Goal: Task Accomplishment & Management: Manage account settings

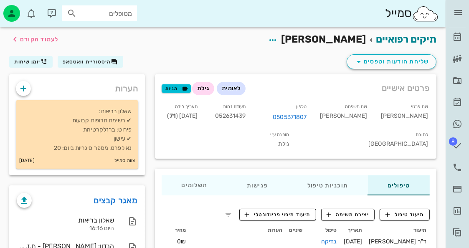
click at [449, 125] on div "ד״ר [PERSON_NAME] רשימת המתנה תיקים רפואיים אישורי הגעה היסטוריית וואטסאפ 8 משי…" at bounding box center [457, 121] width 23 height 243
click at [460, 122] on icon at bounding box center [458, 124] width 10 height 10
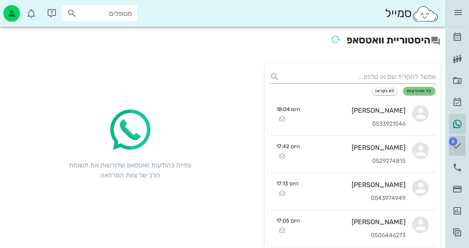
click at [460, 139] on link "8 משימות" at bounding box center [457, 146] width 17 height 20
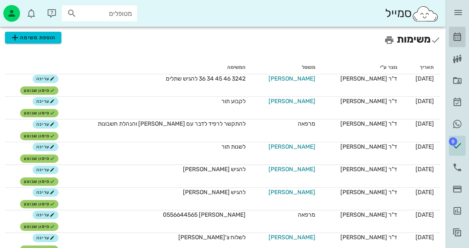
click at [459, 34] on icon at bounding box center [458, 37] width 10 height 10
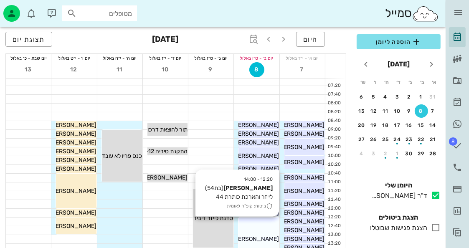
scroll to position [84, 0]
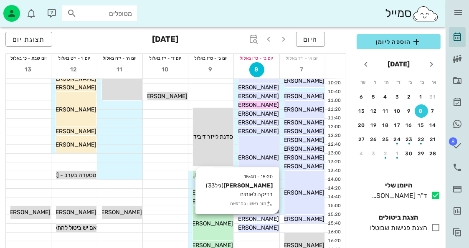
click at [258, 218] on span "[PERSON_NAME]" at bounding box center [255, 219] width 47 height 7
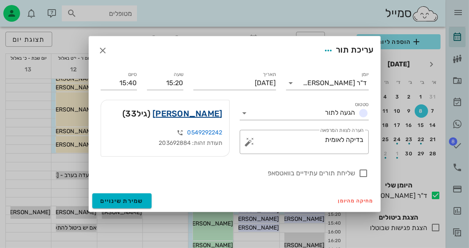
click at [211, 115] on link "[PERSON_NAME]" at bounding box center [188, 113] width 70 height 13
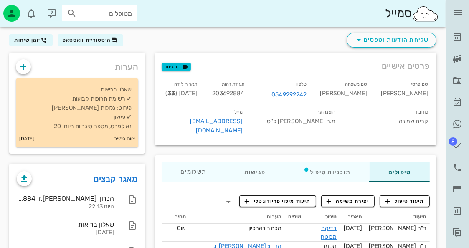
scroll to position [81, 0]
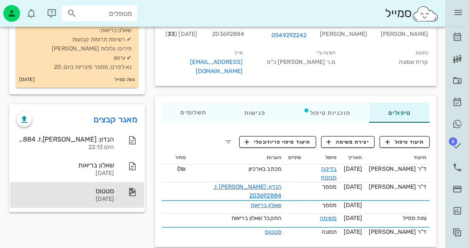
click at [92, 196] on div "[DATE]" at bounding box center [65, 199] width 97 height 7
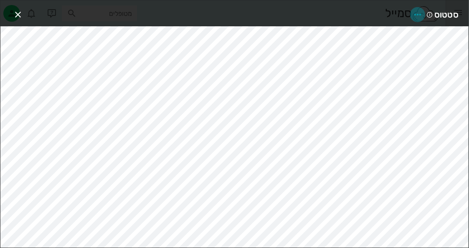
click at [420, 14] on icon "button" at bounding box center [418, 15] width 10 height 10
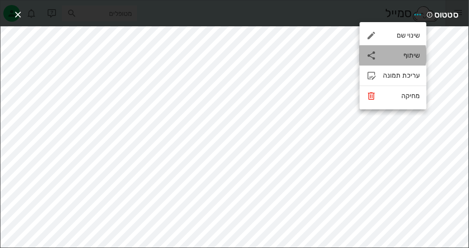
click at [403, 52] on div "שיתוף" at bounding box center [401, 55] width 37 height 8
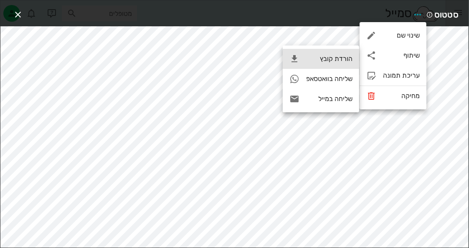
click at [337, 64] on div "הורדת קובץ" at bounding box center [321, 59] width 77 height 20
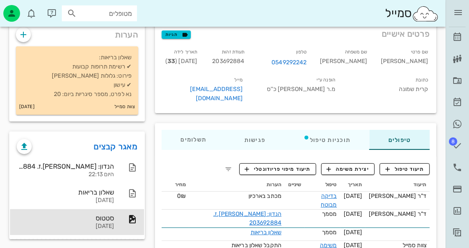
scroll to position [39, 0]
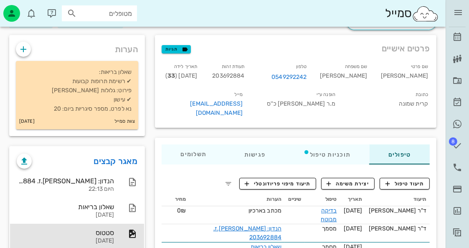
click at [245, 75] on span "203692884" at bounding box center [228, 75] width 32 height 7
copy span "203692884"
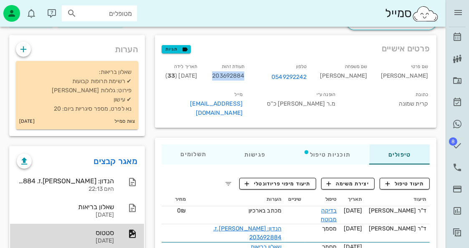
click at [70, 236] on div "סטטוס" at bounding box center [65, 233] width 97 height 8
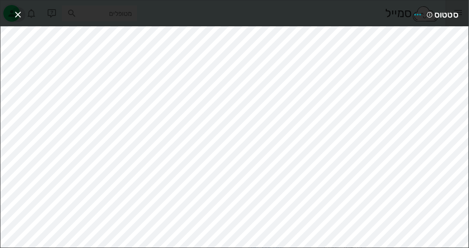
click at [19, 13] on icon "button" at bounding box center [18, 15] width 10 height 10
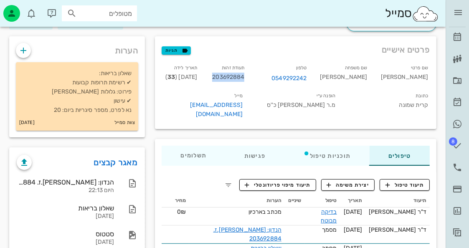
scroll to position [0, 0]
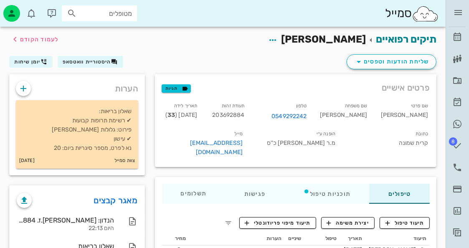
click at [108, 67] on div "שליחת הודעות וטפסים היסטוריית וואטסאפ יומן שיחות" at bounding box center [223, 64] width 438 height 22
click at [110, 59] on span "היסטוריית וואטסאפ" at bounding box center [87, 62] width 48 height 6
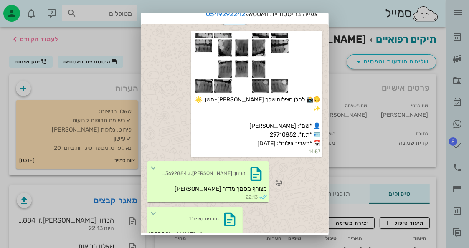
scroll to position [52, 0]
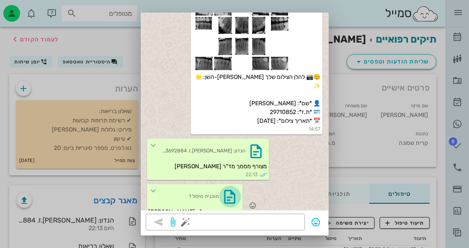
click at [224, 190] on icon "button" at bounding box center [230, 196] width 13 height 13
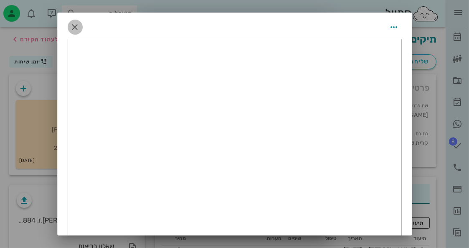
click at [79, 24] on icon "button" at bounding box center [75, 27] width 10 height 10
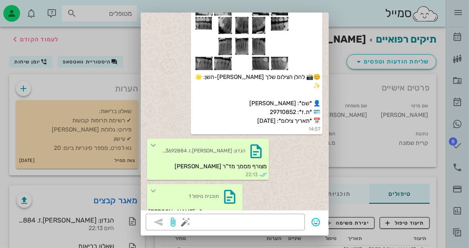
click at [86, 34] on div at bounding box center [234, 124] width 469 height 248
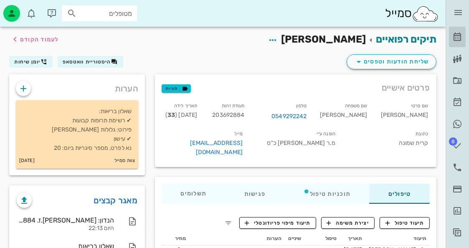
click at [455, 36] on icon at bounding box center [458, 37] width 10 height 10
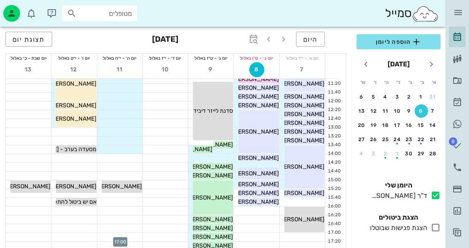
scroll to position [42, 0]
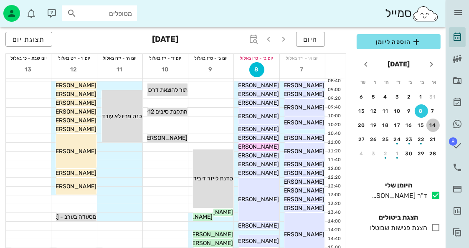
click at [429, 125] on div "14" at bounding box center [433, 125] width 13 height 6
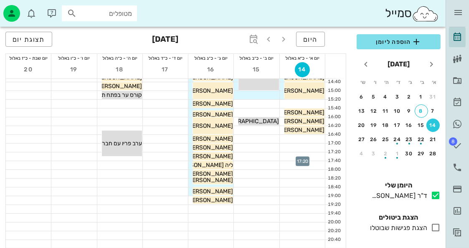
scroll to position [74, 0]
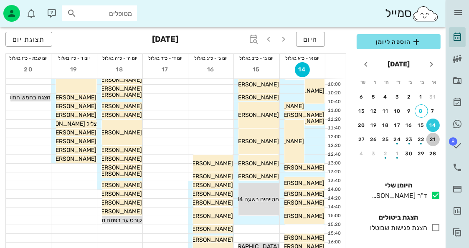
click at [435, 135] on button "21" at bounding box center [433, 139] width 13 height 13
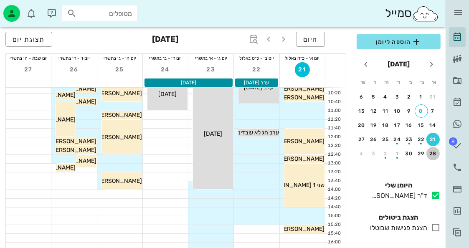
click at [437, 149] on button "28" at bounding box center [433, 153] width 13 height 13
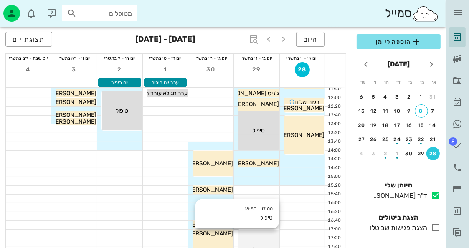
scroll to position [157, 0]
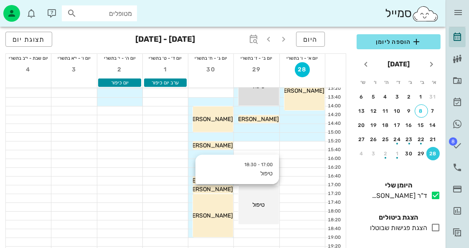
click at [263, 207] on div "טיפול" at bounding box center [259, 205] width 40 height 9
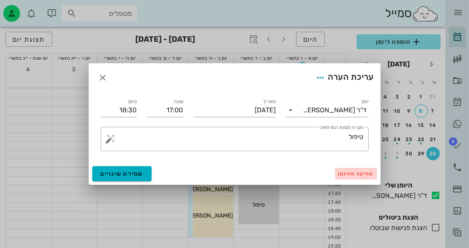
click at [352, 171] on span "מחיקה מהיומן" at bounding box center [357, 174] width 36 height 6
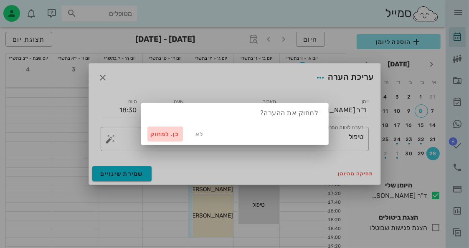
click at [179, 130] on button "כן. למחוק" at bounding box center [166, 134] width 36 height 15
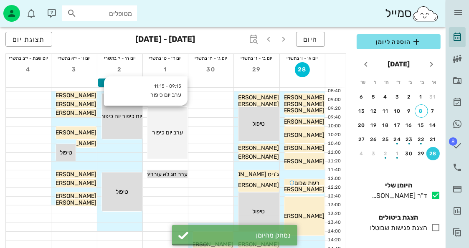
scroll to position [0, 0]
